Goal: Task Accomplishment & Management: Use online tool/utility

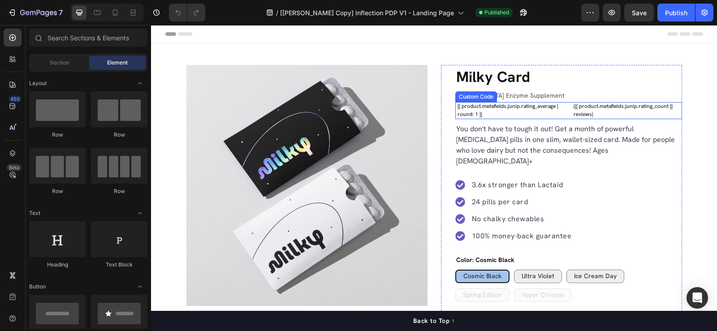
click at [527, 108] on div "{{ product.metafields.junip.rating_average | round: 1 }}" at bounding box center [515, 110] width 114 height 16
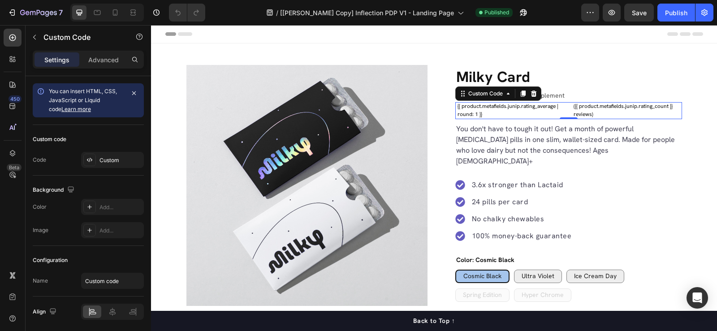
click at [505, 108] on div "{{ product.metafields.junip.rating_average | round: 1 }}" at bounding box center [515, 110] width 114 height 16
click at [697, 298] on icon "Open Intercom Messenger" at bounding box center [697, 298] width 10 height 12
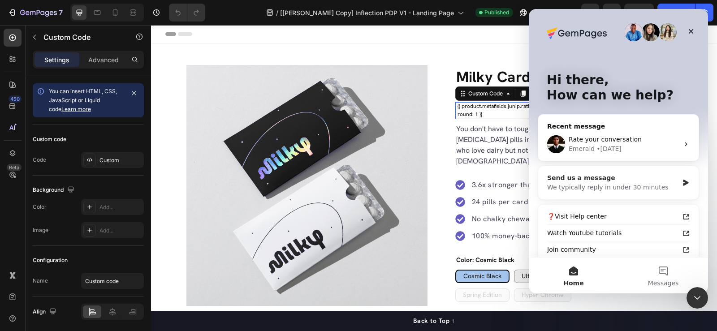
click at [619, 183] on div "We typically reply in under 30 minutes" at bounding box center [612, 187] width 131 height 9
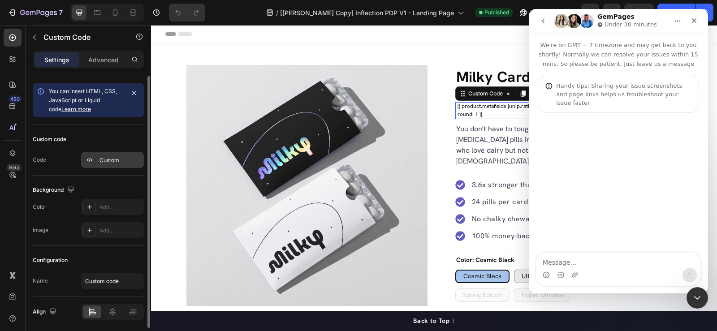
click at [115, 161] on div "Custom" at bounding box center [121, 160] width 42 height 8
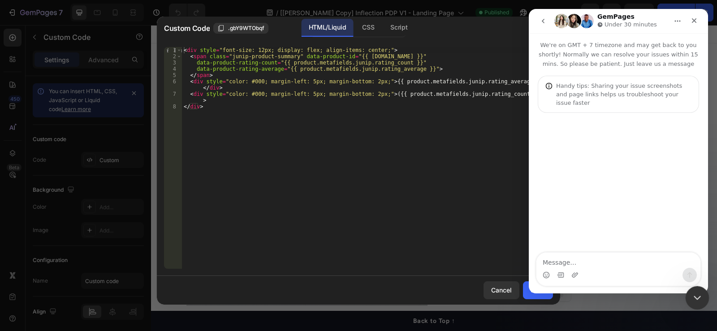
click at [694, 296] on icon "Close Intercom Messenger" at bounding box center [696, 297] width 6 height 4
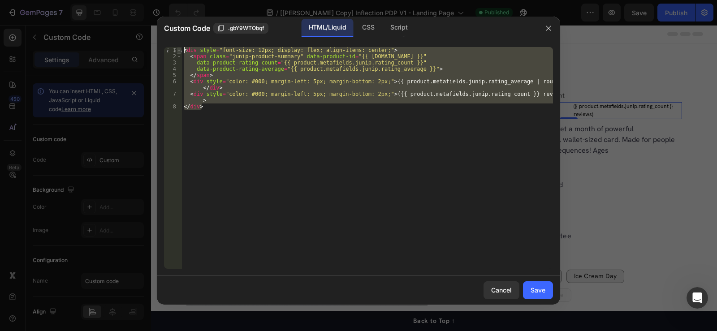
drag, startPoint x: 216, startPoint y: 107, endPoint x: 181, endPoint y: 49, distance: 67.6
click at [181, 49] on div "</div> 1 2 3 4 5 6 7 8 < div style = "font-size: 12px; display: flex; align-ite…" at bounding box center [358, 158] width 389 height 222
type textarea "<div style="font-size: 12px; display: flex; align-items: center;"> <span class=…"
click at [551, 27] on icon "button" at bounding box center [548, 28] width 7 height 7
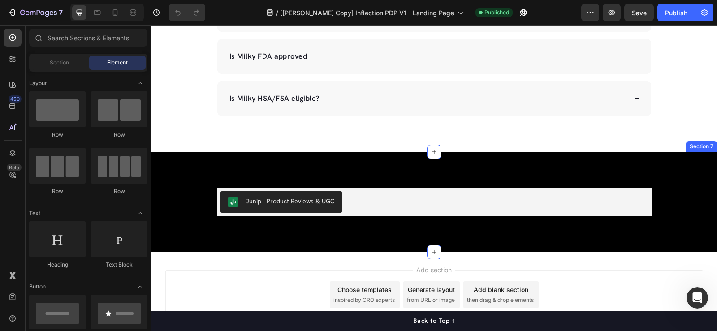
scroll to position [2365, 0]
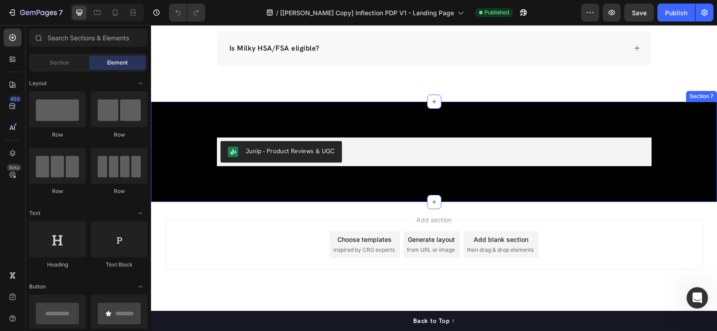
click at [349, 121] on div "Junip ‑ Product Reviews & UGC Junip ‑ Product Reviews & UGC Row Section 7" at bounding box center [434, 152] width 566 height 100
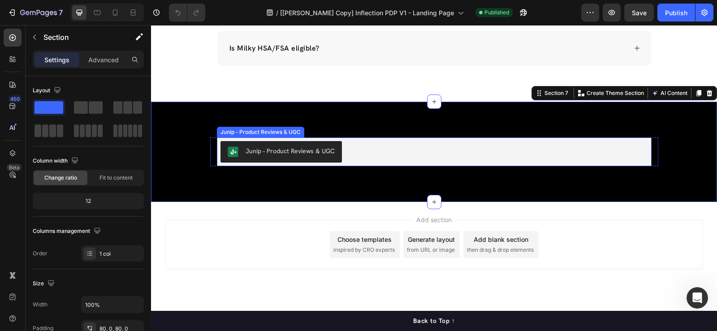
click at [348, 158] on div "Junip ‑ Product Reviews & UGC" at bounding box center [435, 152] width 428 height 22
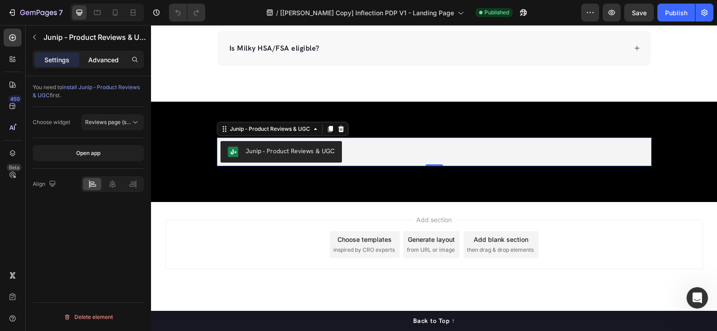
click at [106, 60] on p "Advanced" at bounding box center [103, 59] width 30 height 9
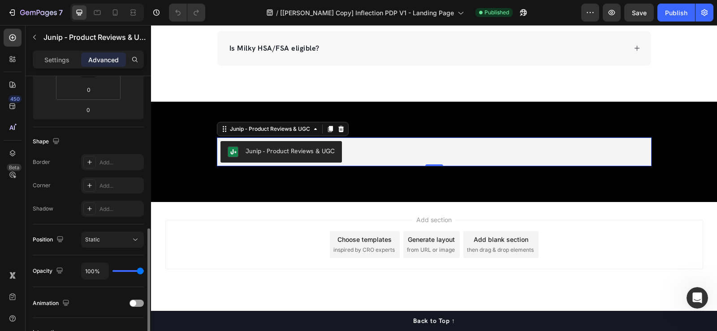
scroll to position [304, 0]
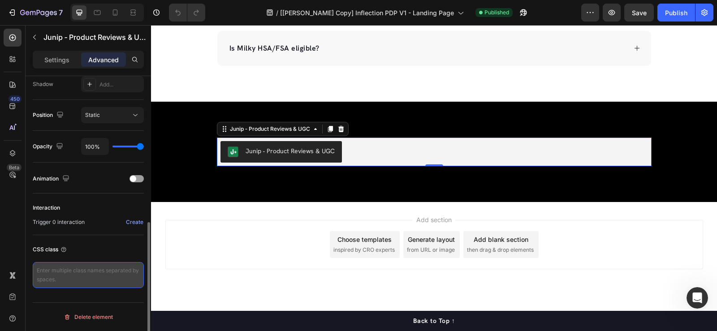
click at [56, 269] on textarea at bounding box center [88, 275] width 111 height 26
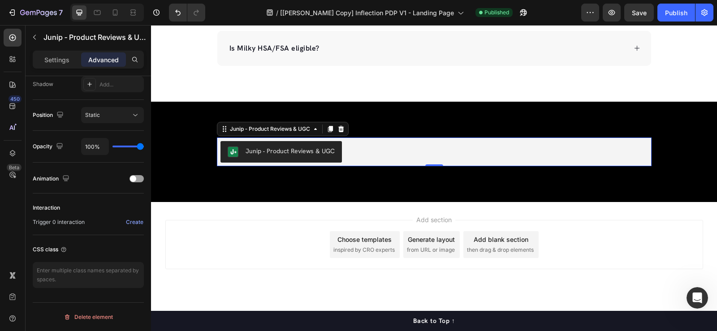
click at [378, 155] on div "Junip ‑ Product Reviews & UGC" at bounding box center [435, 152] width 428 height 22
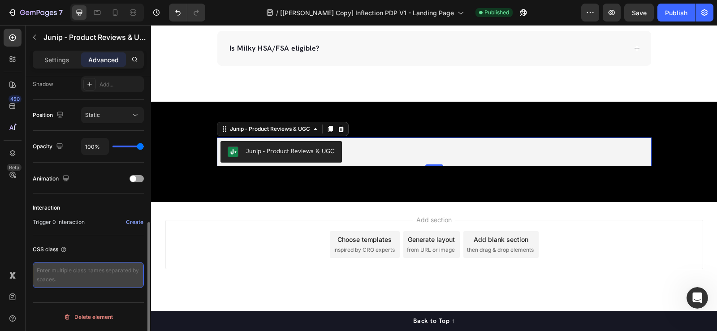
click at [53, 274] on textarea at bounding box center [88, 275] width 111 height 26
paste textarea "junip-product-reviews"
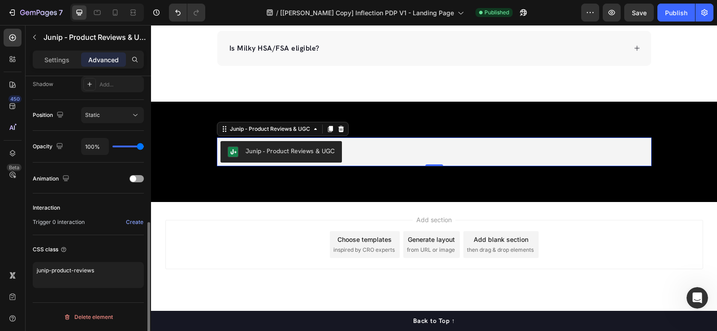
click at [120, 248] on div "CSS class" at bounding box center [88, 250] width 111 height 14
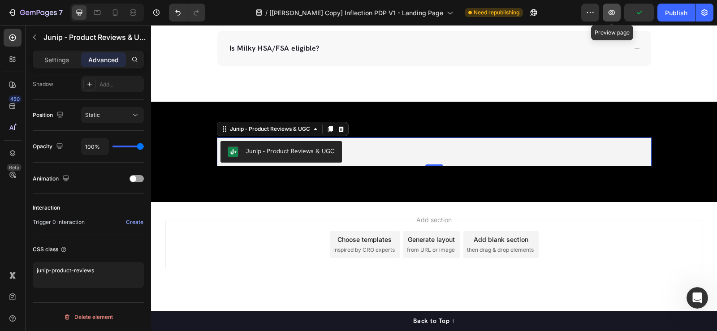
click at [612, 10] on icon "button" at bounding box center [612, 12] width 7 height 5
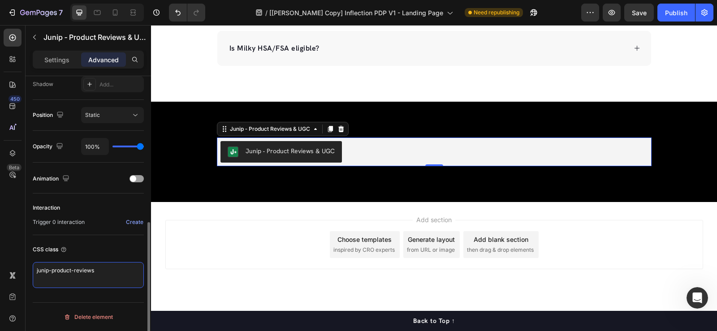
drag, startPoint x: 96, startPoint y: 269, endPoint x: 36, endPoint y: 269, distance: 60.1
click at [36, 269] on textarea "junip-product-reviews" at bounding box center [88, 275] width 111 height 26
click at [67, 272] on textarea "junip-product-reviews" at bounding box center [88, 275] width 111 height 26
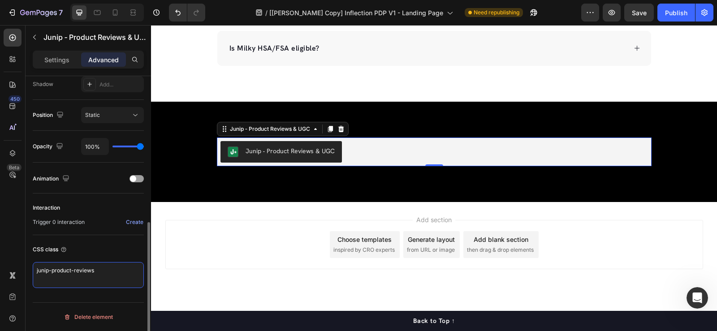
paste textarea "reviews-section"
type textarea "reviews-section"
click at [73, 273] on textarea "reviews-section" at bounding box center [88, 275] width 111 height 26
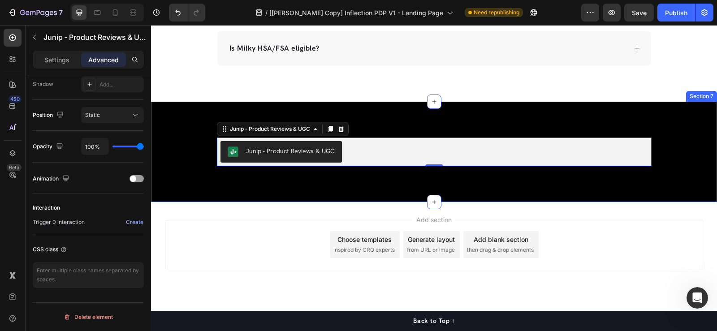
click at [173, 115] on div "Junip ‑ Product Reviews & UGC Junip ‑ Product Reviews & UGC 0 Row Section 7" at bounding box center [434, 152] width 566 height 100
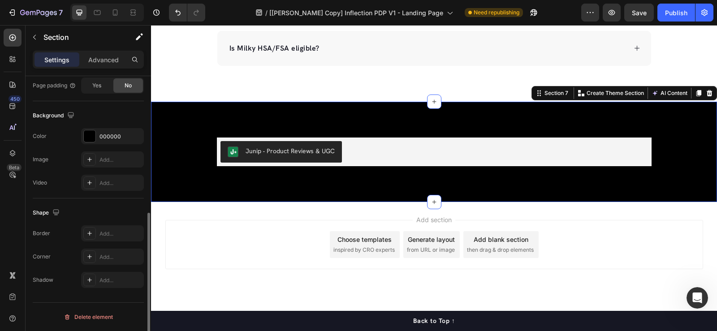
scroll to position [0, 0]
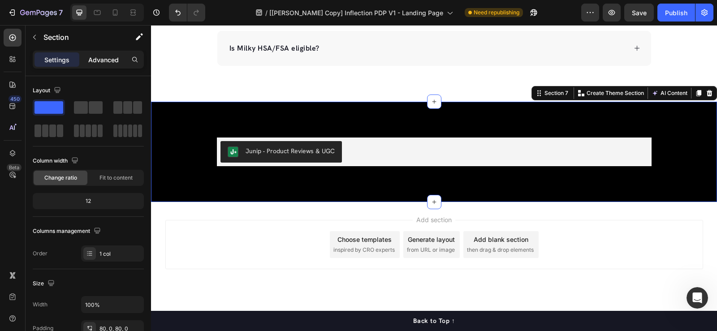
click at [98, 59] on p "Advanced" at bounding box center [103, 59] width 30 height 9
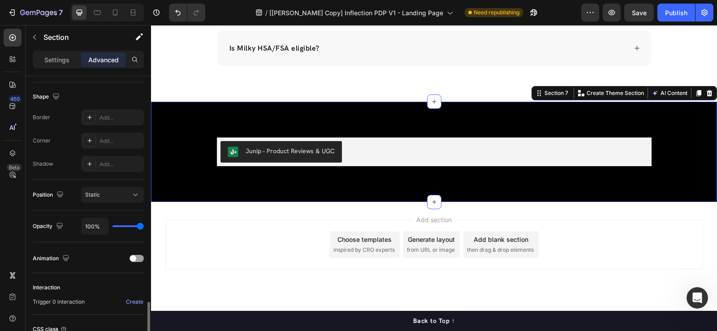
scroll to position [304, 0]
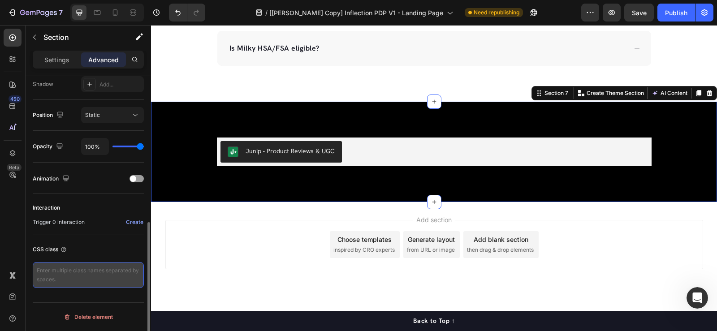
click at [45, 267] on textarea at bounding box center [88, 275] width 111 height 26
paste textarea "reviews-section"
type textarea "reviews-section"
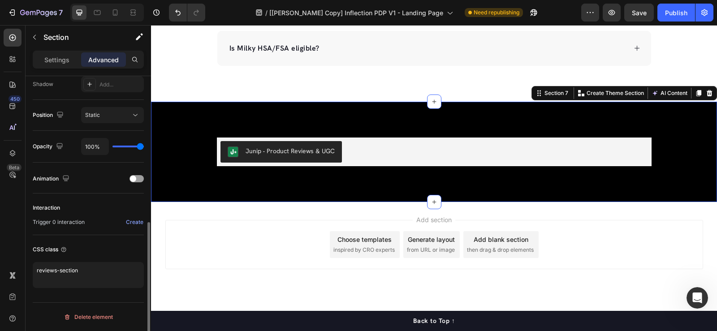
click at [101, 245] on div "CSS class" at bounding box center [88, 250] width 111 height 14
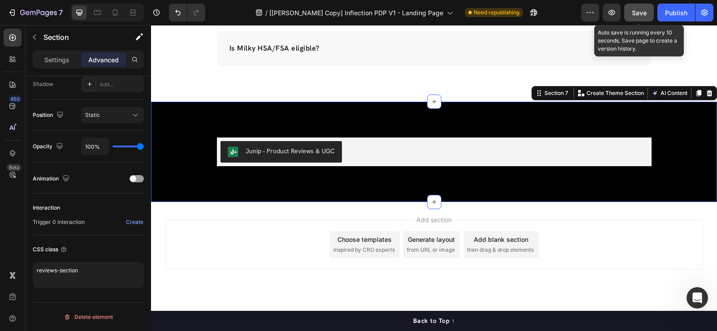
click at [636, 11] on span "Save" at bounding box center [639, 13] width 15 height 8
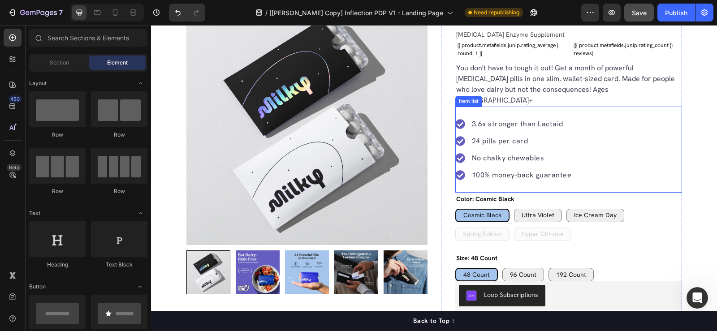
scroll to position [0, 0]
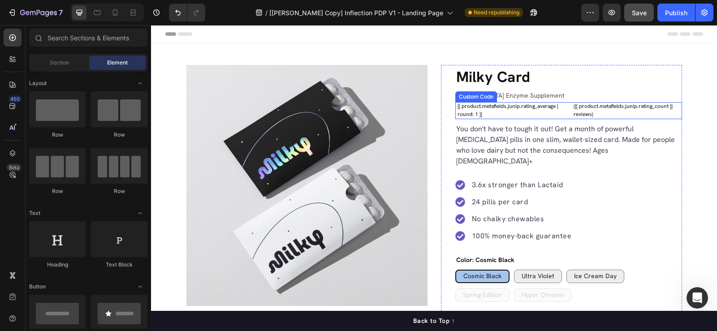
click at [518, 106] on div "{{ product.metafields.junip.rating_average | round: 1 }}" at bounding box center [515, 110] width 114 height 16
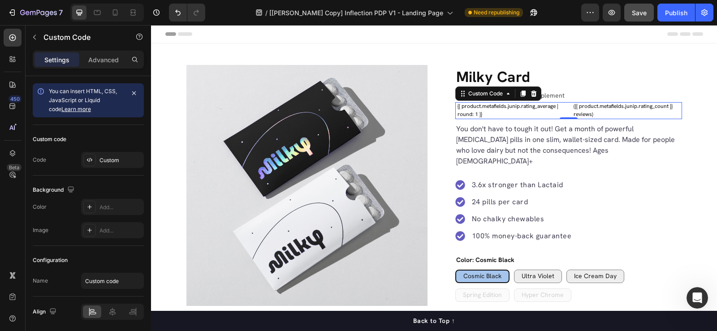
click at [495, 110] on div "{{ product.metafields.junip.rating_average | round: 1 }}" at bounding box center [515, 110] width 114 height 16
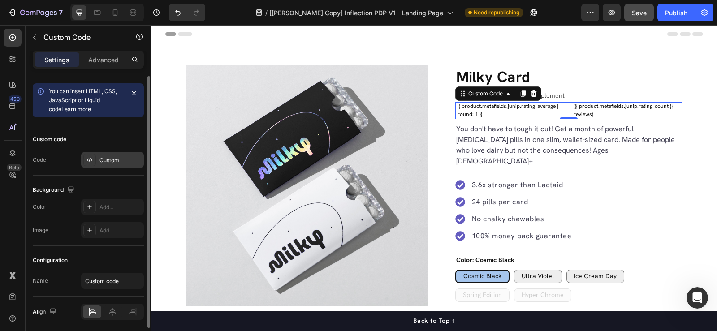
click at [95, 161] on div at bounding box center [89, 160] width 13 height 13
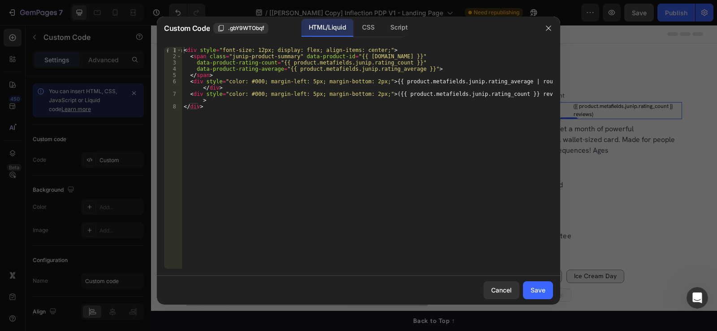
type textarea "</div>"
click at [244, 131] on div "< div style = "font-size: 12px; display: flex; align-items: center;" > < span c…" at bounding box center [367, 164] width 371 height 234
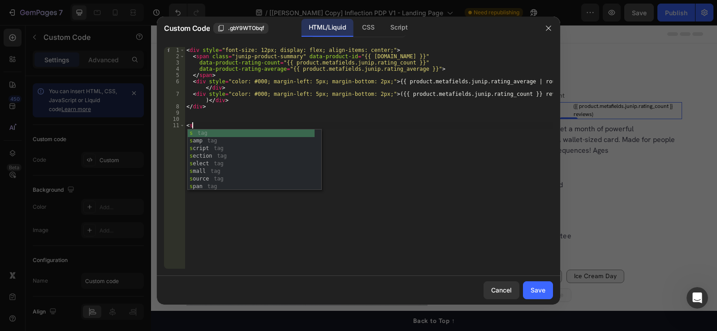
type textarea "<"
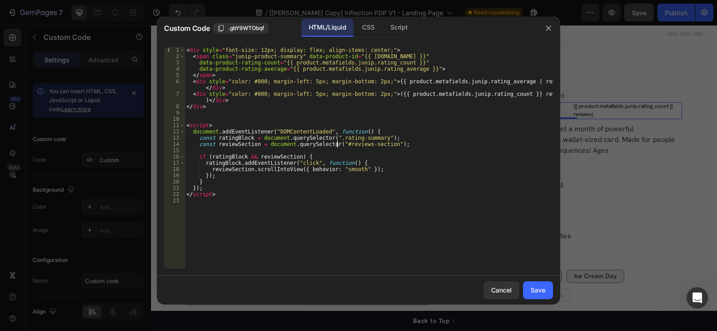
click at [337, 144] on div "< div style = "font-size: 12px; display: flex; align-items: center;" > < span c…" at bounding box center [369, 164] width 369 height 234
click at [339, 138] on div "< div style = "font-size: 12px; display: flex; align-items: center;" > < span c…" at bounding box center [369, 164] width 369 height 234
click at [347, 138] on div "< div style = "font-size: 12px; display: flex; align-items: center;" > < span c…" at bounding box center [369, 158] width 369 height 222
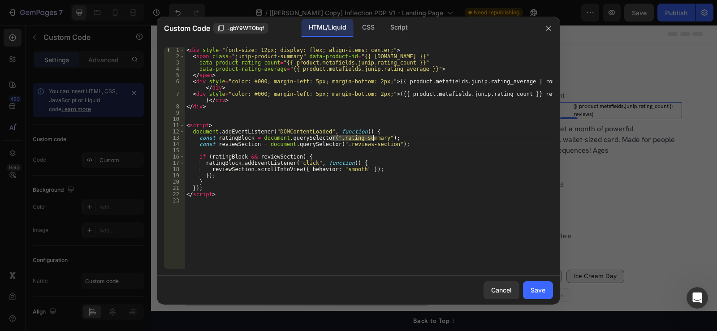
drag, startPoint x: 331, startPoint y: 138, endPoint x: 372, endPoint y: 138, distance: 40.8
click at [372, 138] on div "< div style = "font-size: 12px; display: flex; align-items: center;" > < span c…" at bounding box center [369, 164] width 369 height 234
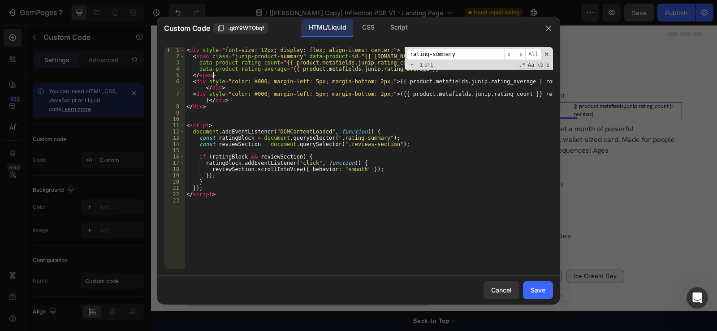
scroll to position [0, 2]
click at [261, 77] on div "< div style = "font-size: 12px; display: flex; align-items: center;" > < span c…" at bounding box center [369, 164] width 369 height 234
click at [201, 49] on div "< div style = "font-size: 12px; display: flex; align-items: center;" > < span c…" at bounding box center [369, 164] width 369 height 234
paste textarea "rating-summary"
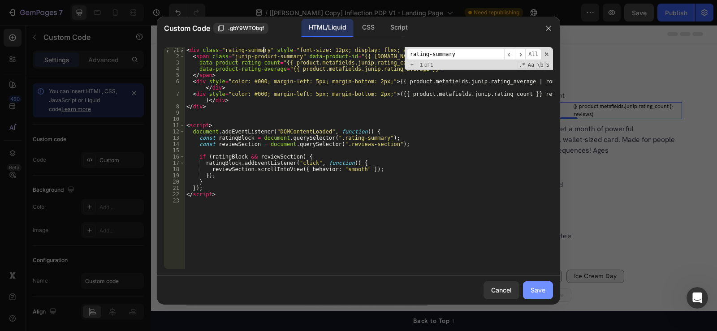
type textarea "<div class="rating-summary" style="font-size: 12px; display: flex; align-items:…"
click at [541, 291] on div "Save" at bounding box center [538, 290] width 15 height 9
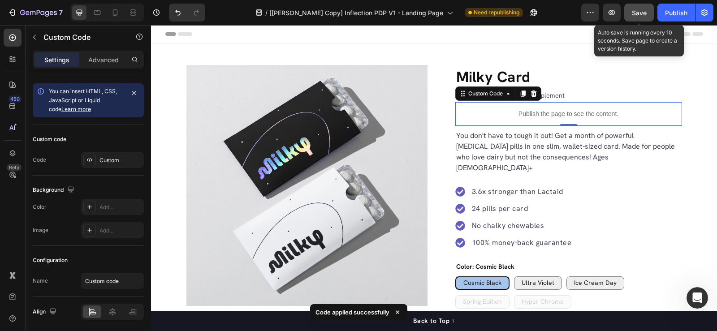
click at [638, 14] on span "Save" at bounding box center [639, 13] width 15 height 8
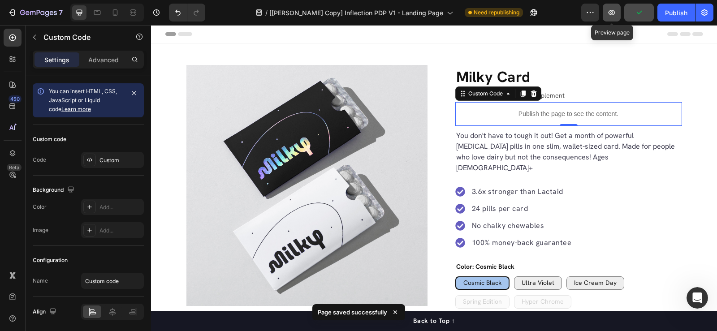
click at [611, 16] on icon "button" at bounding box center [611, 12] width 9 height 9
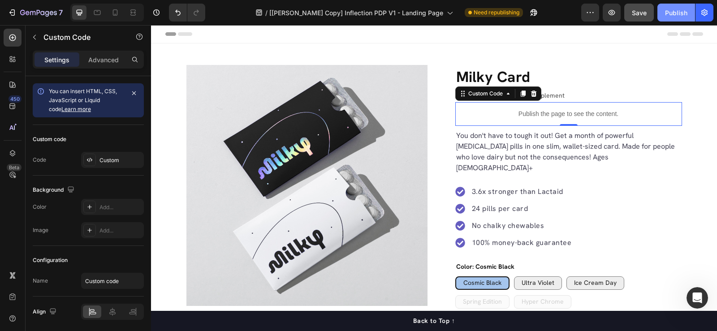
click at [675, 9] on div "Publish" at bounding box center [676, 12] width 22 height 9
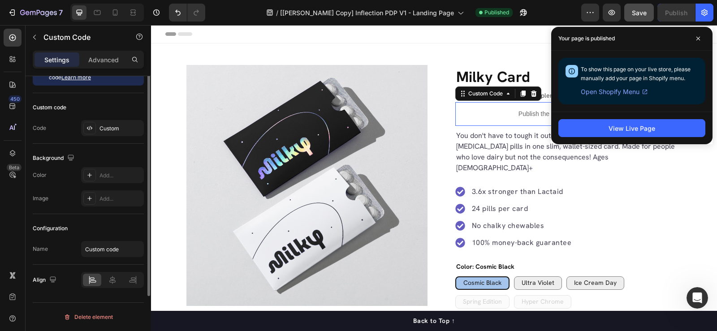
scroll to position [0, 0]
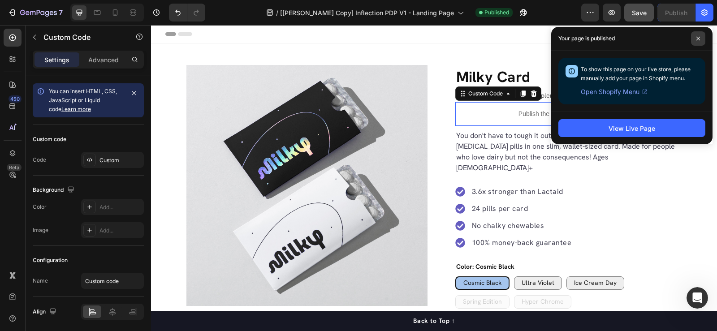
click at [696, 38] on icon at bounding box center [698, 38] width 4 height 4
